Goal: Find specific page/section: Find specific page/section

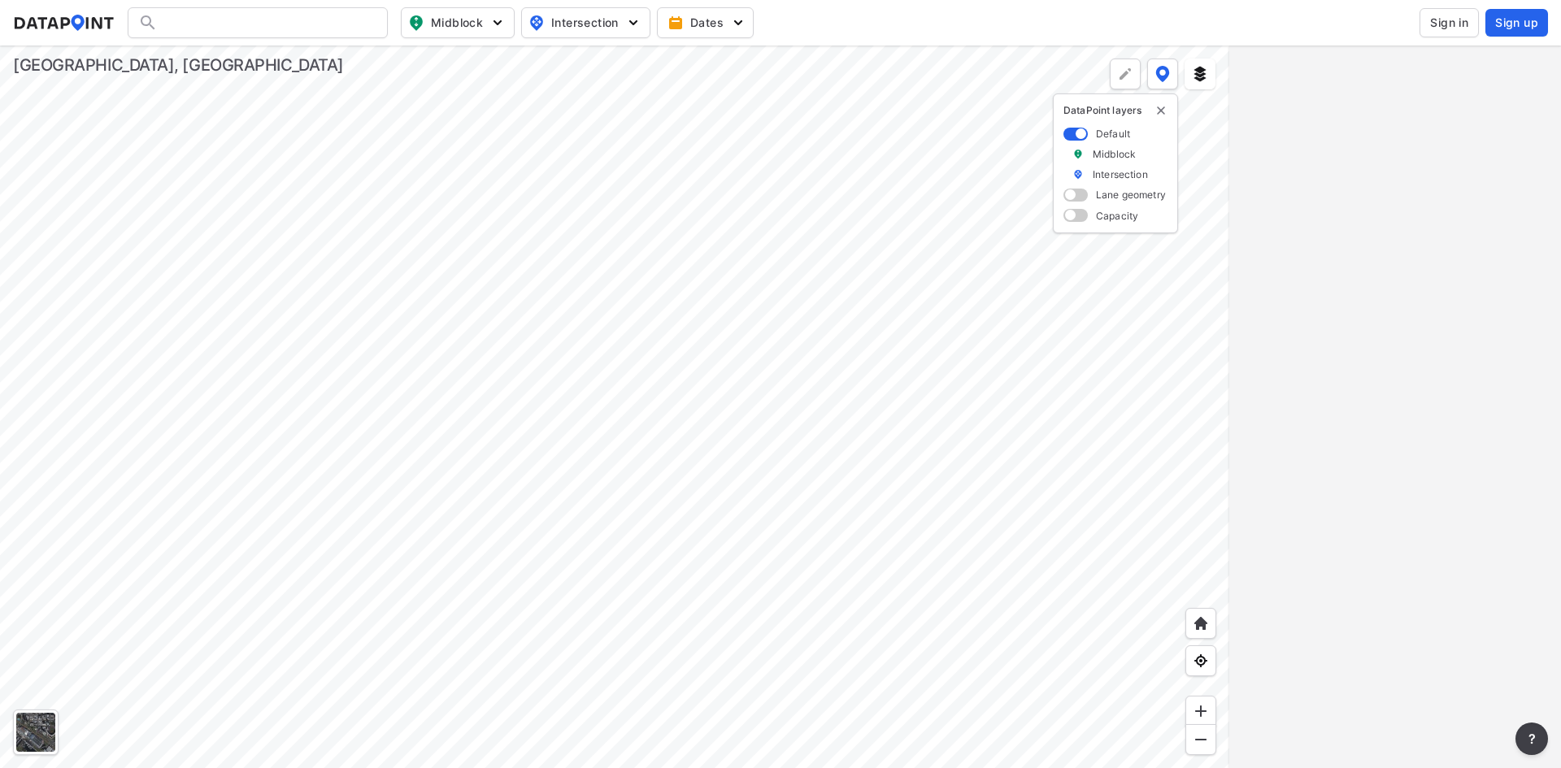
click at [516, 467] on div at bounding box center [614, 407] width 1229 height 723
click at [363, 457] on div at bounding box center [614, 407] width 1229 height 723
click at [643, 515] on div at bounding box center [614, 407] width 1229 height 723
click at [696, 548] on div at bounding box center [614, 407] width 1229 height 723
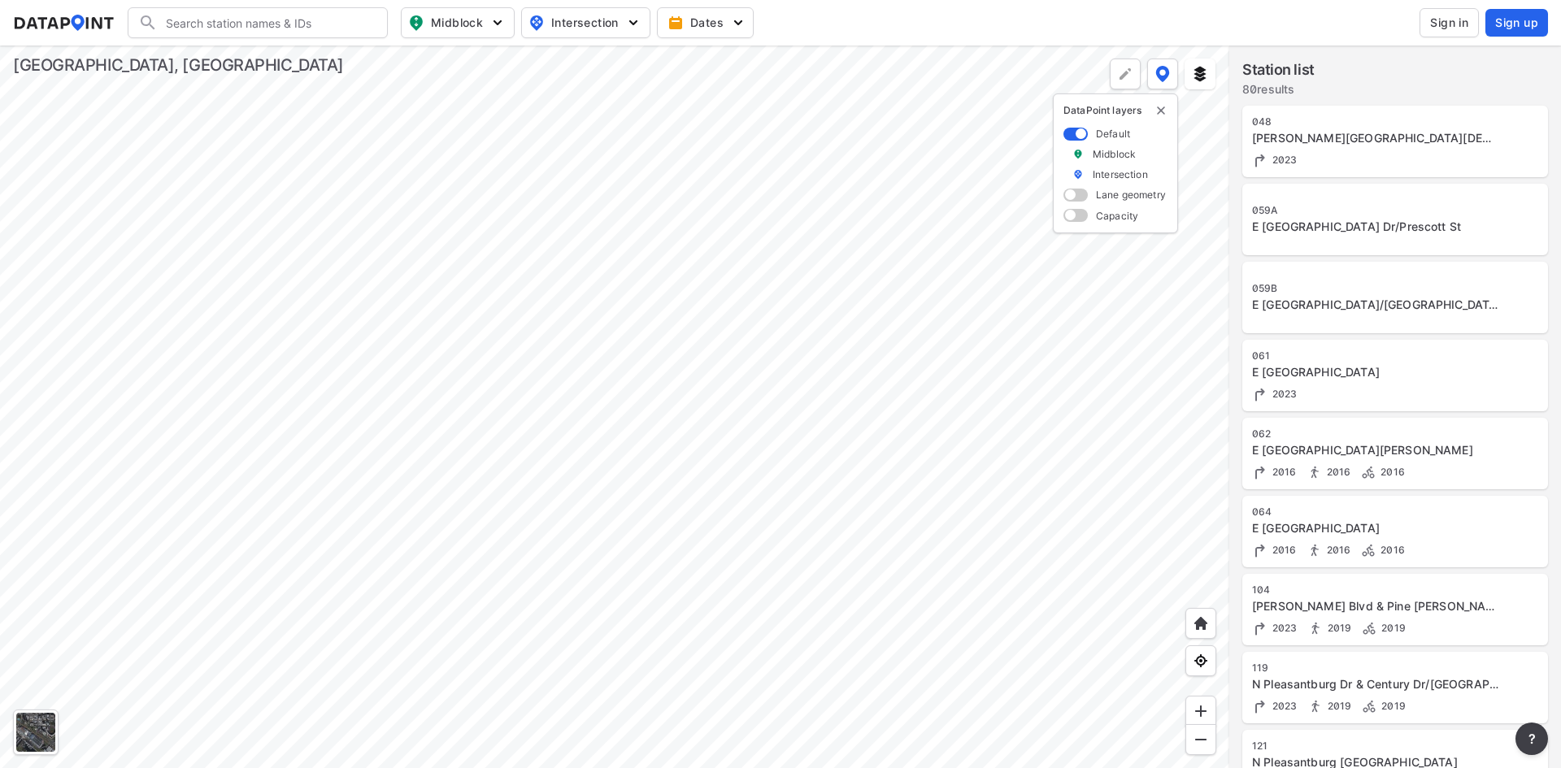
click at [670, 551] on div at bounding box center [614, 407] width 1229 height 723
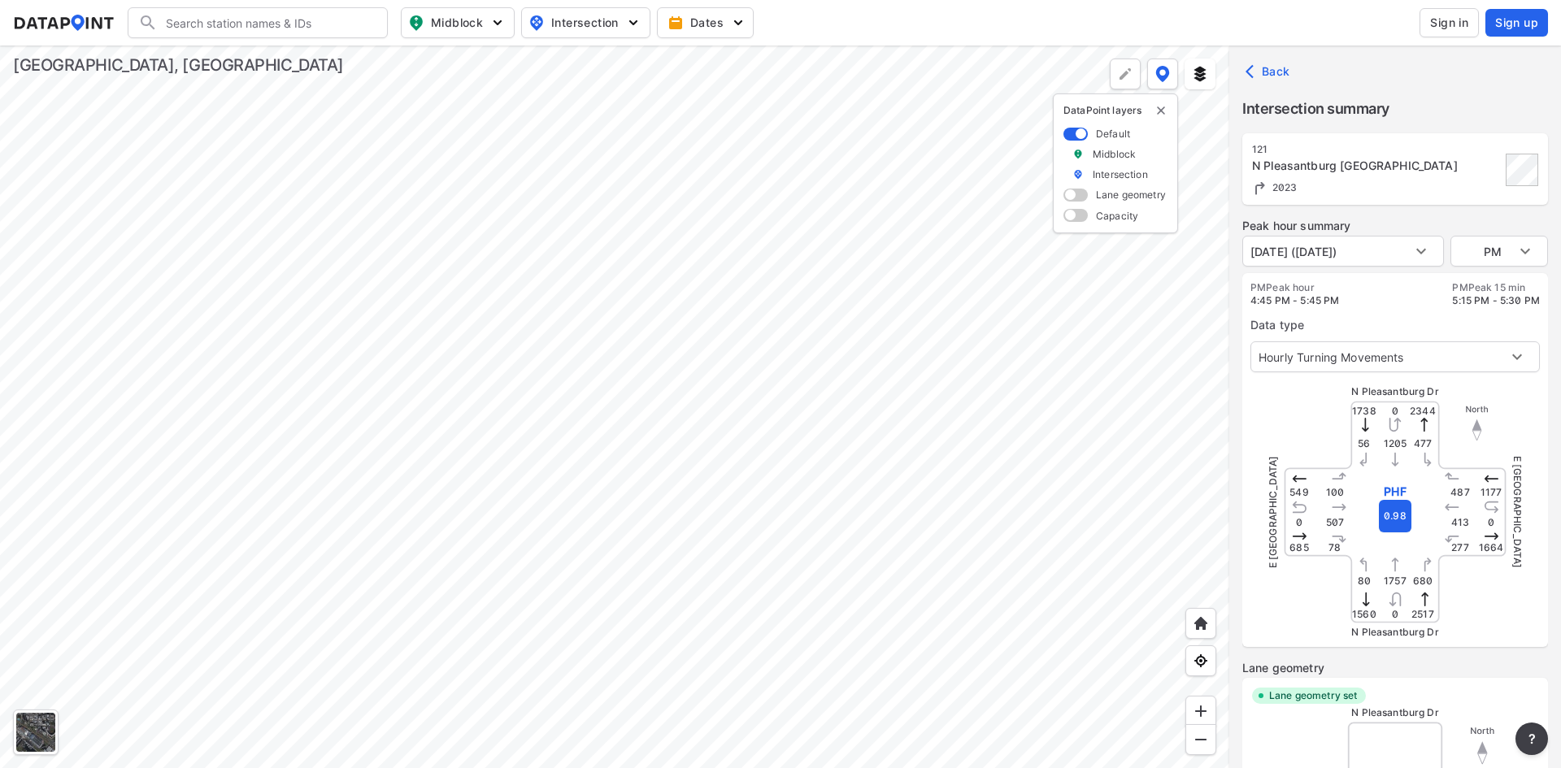
type input "2200"
click at [1505, 245] on body "Search Please enter a search term. Midblock Intersection Dates Sign in Sign up …" at bounding box center [780, 384] width 1561 height 768
click at [1493, 228] on li "MID" at bounding box center [1499, 220] width 98 height 31
type input "MID"
